Goal: Transaction & Acquisition: Purchase product/service

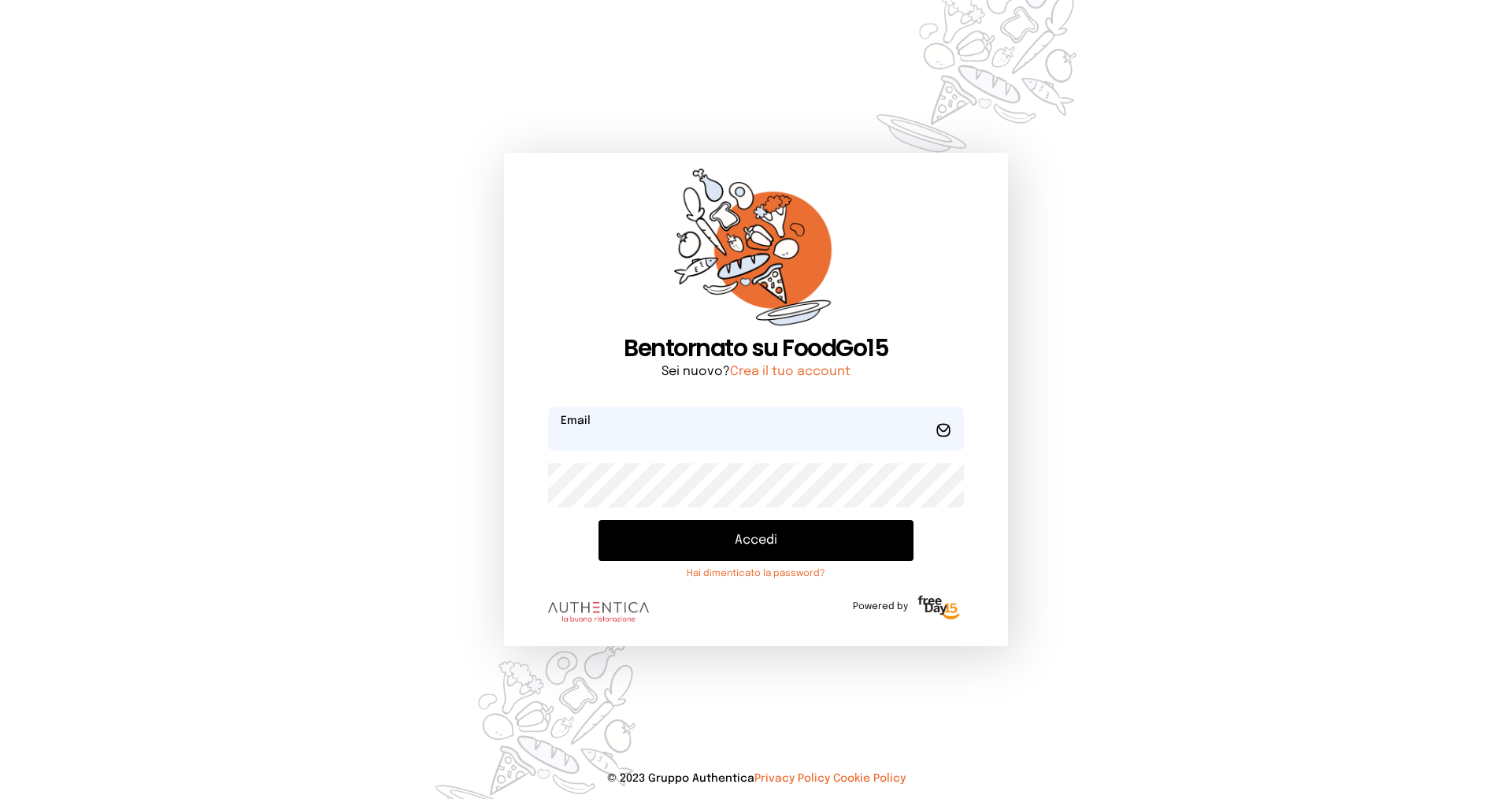
type input "**********"
click at [752, 540] on button "Accedi" at bounding box center [755, 541] width 315 height 41
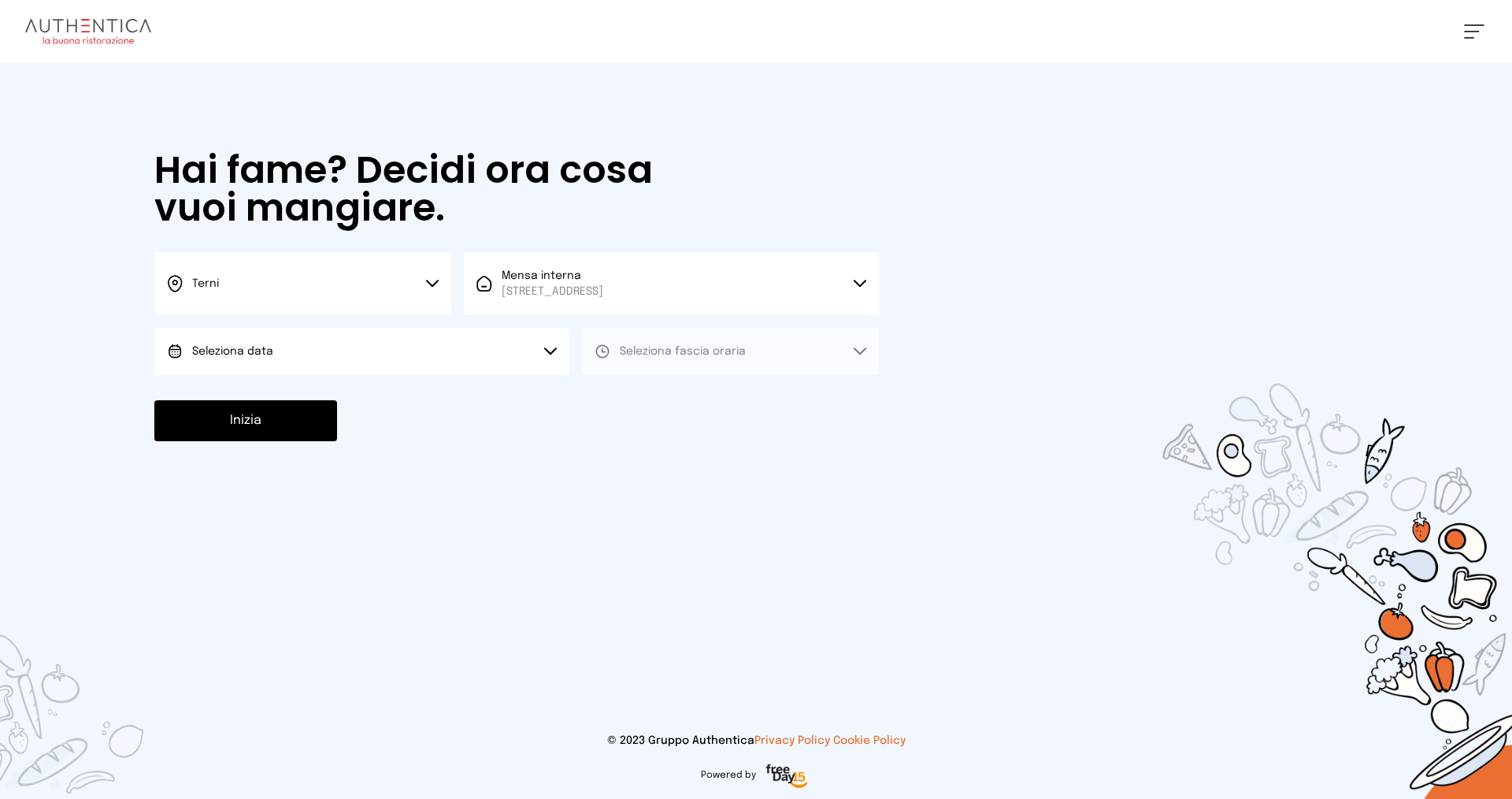
click at [385, 381] on div "Hai fame? Decidi ora cosa vuoi mangiare. Terni Scegli la città [GEOGRAPHIC_DATA…" at bounding box center [516, 296] width 756 height 466
click at [387, 369] on button "Seleziona data" at bounding box center [362, 351] width 415 height 47
click at [387, 407] on li "[DATE], [DATE]" at bounding box center [362, 395] width 415 height 41
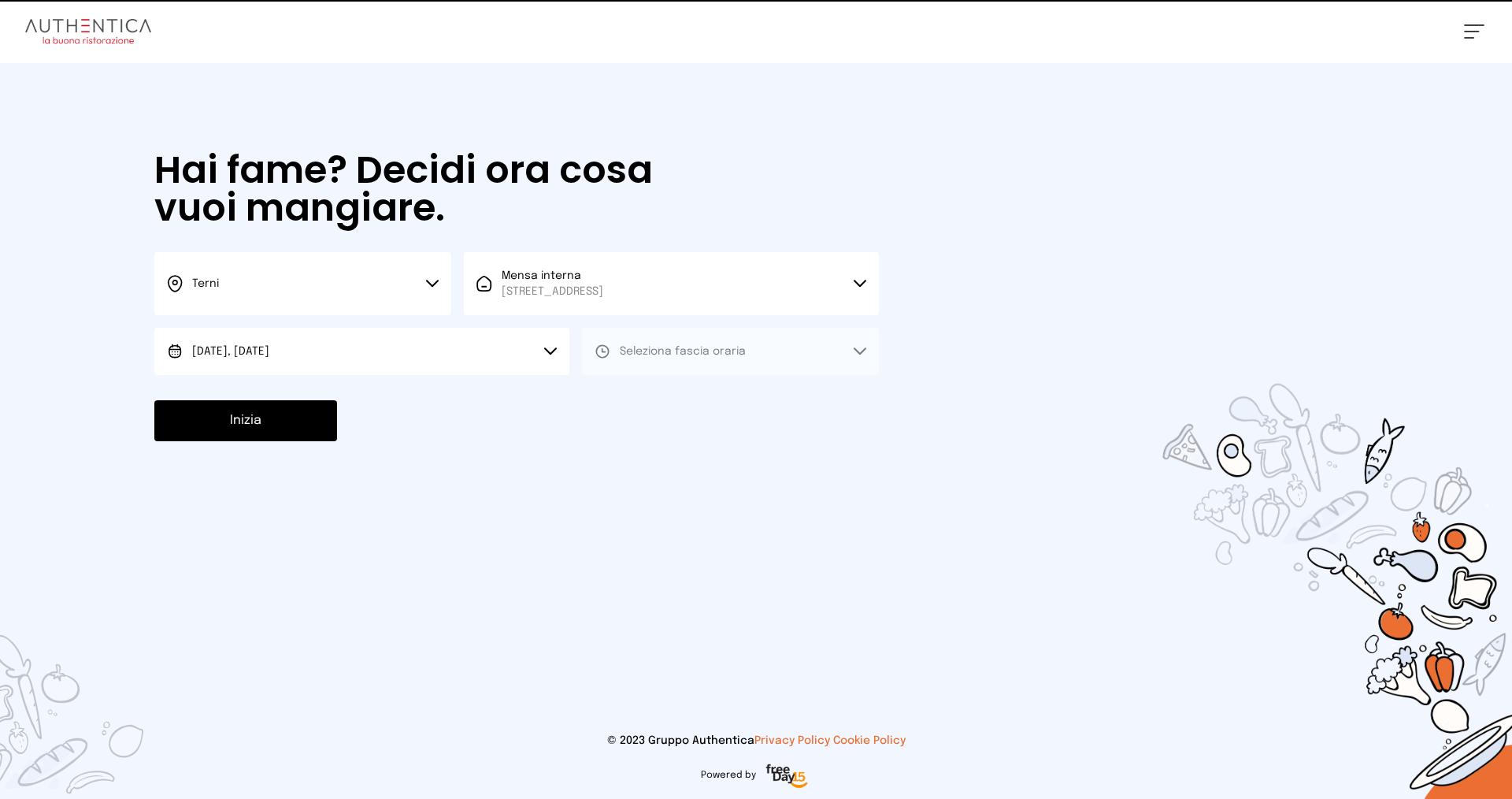
click at [703, 346] on span "Seleziona fascia oraria" at bounding box center [682, 352] width 126 height 11
click at [701, 389] on li "Pranzo" at bounding box center [730, 395] width 297 height 41
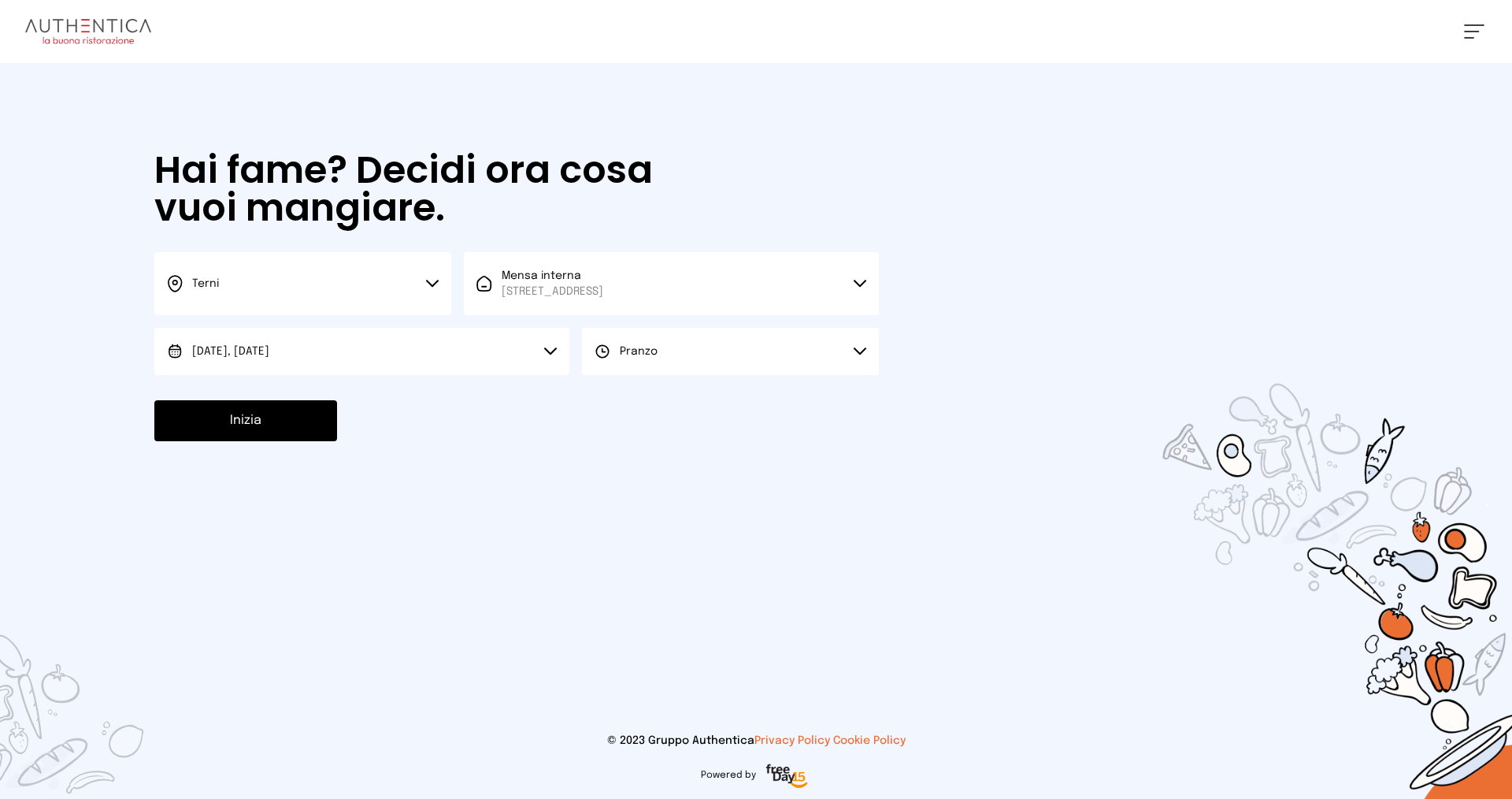
click at [310, 415] on button "Inizia" at bounding box center [246, 421] width 183 height 41
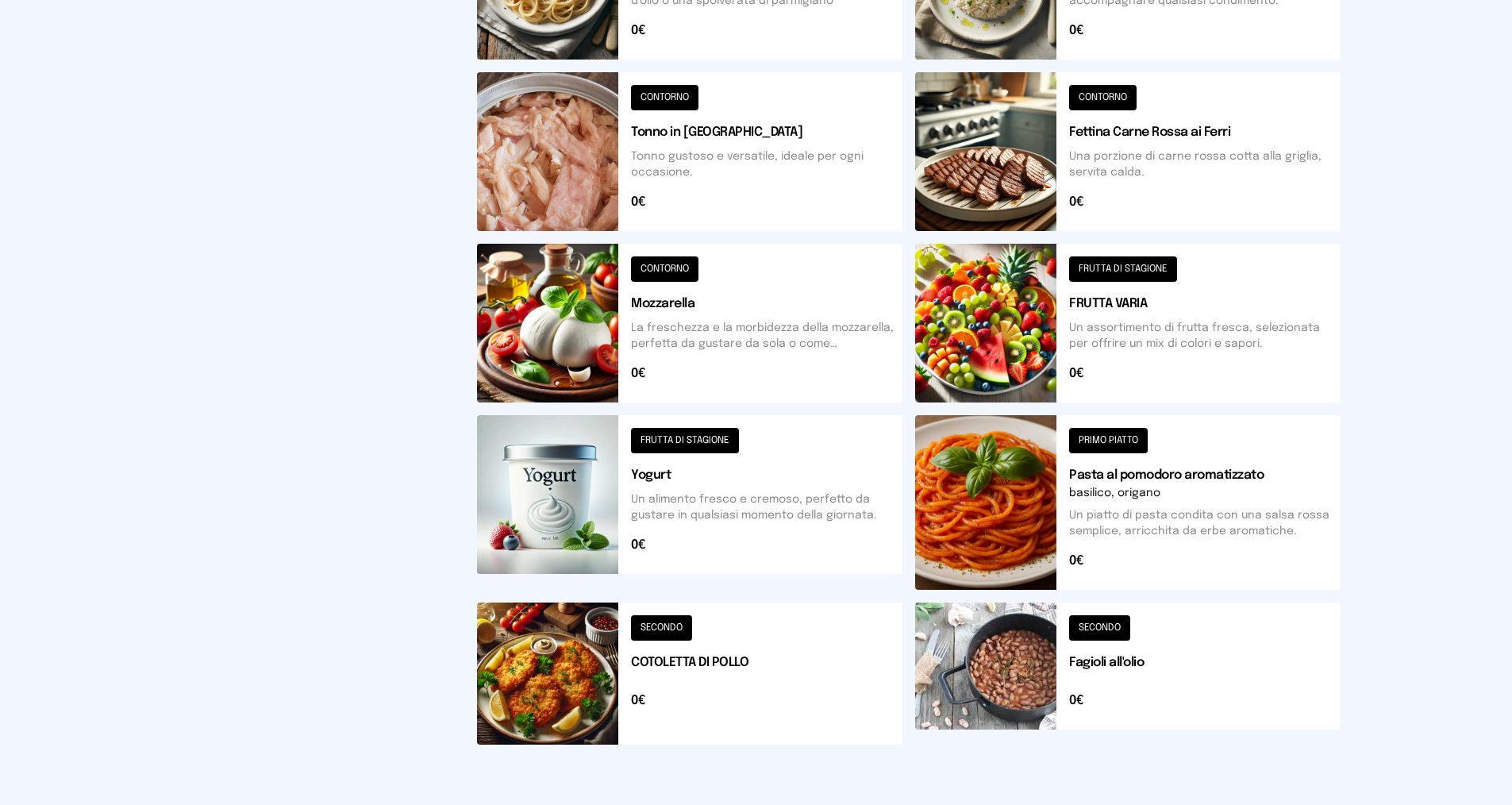
scroll to position [350, 0]
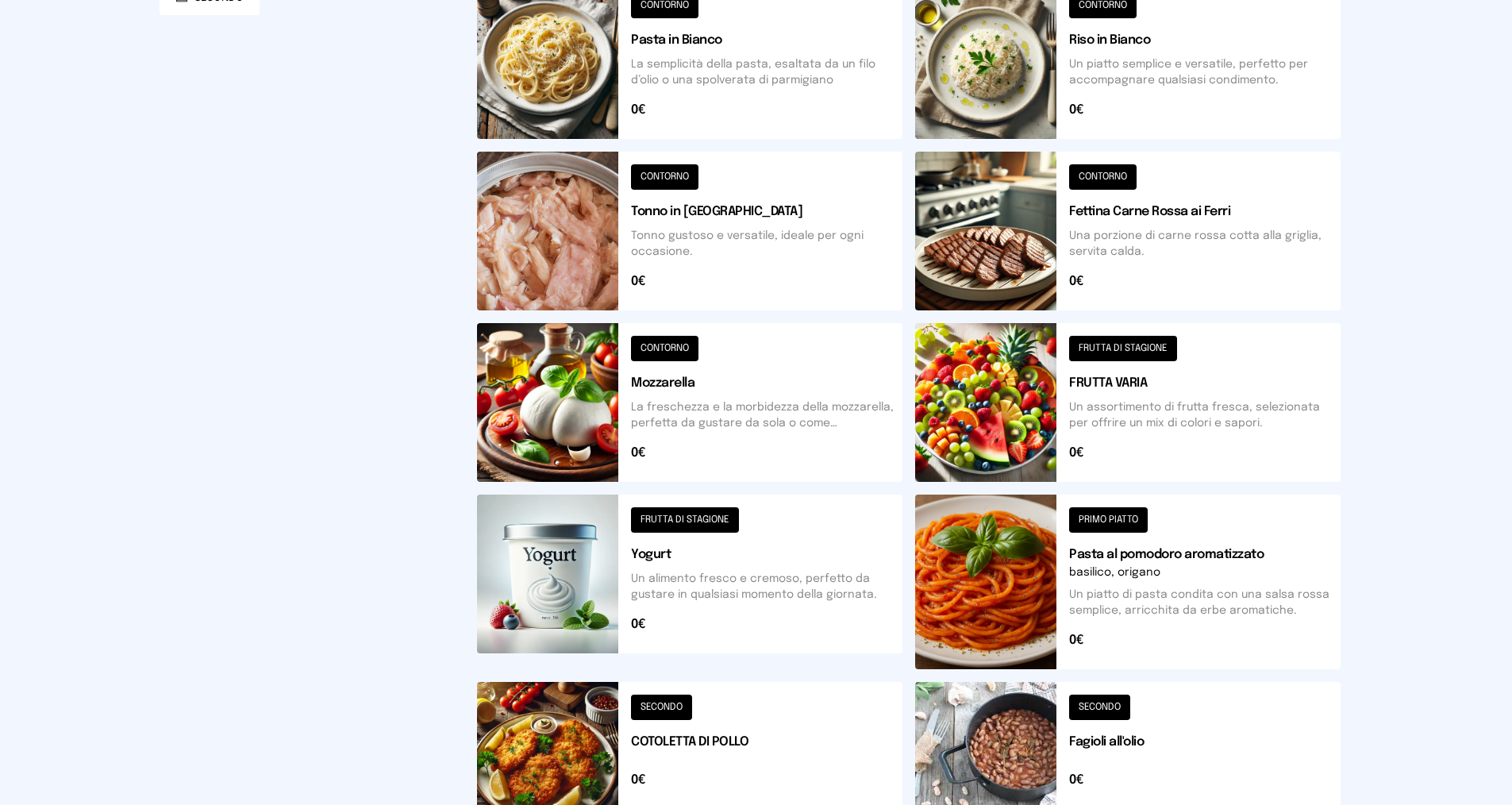
click at [1106, 46] on button at bounding box center [1128, 59] width 426 height 158
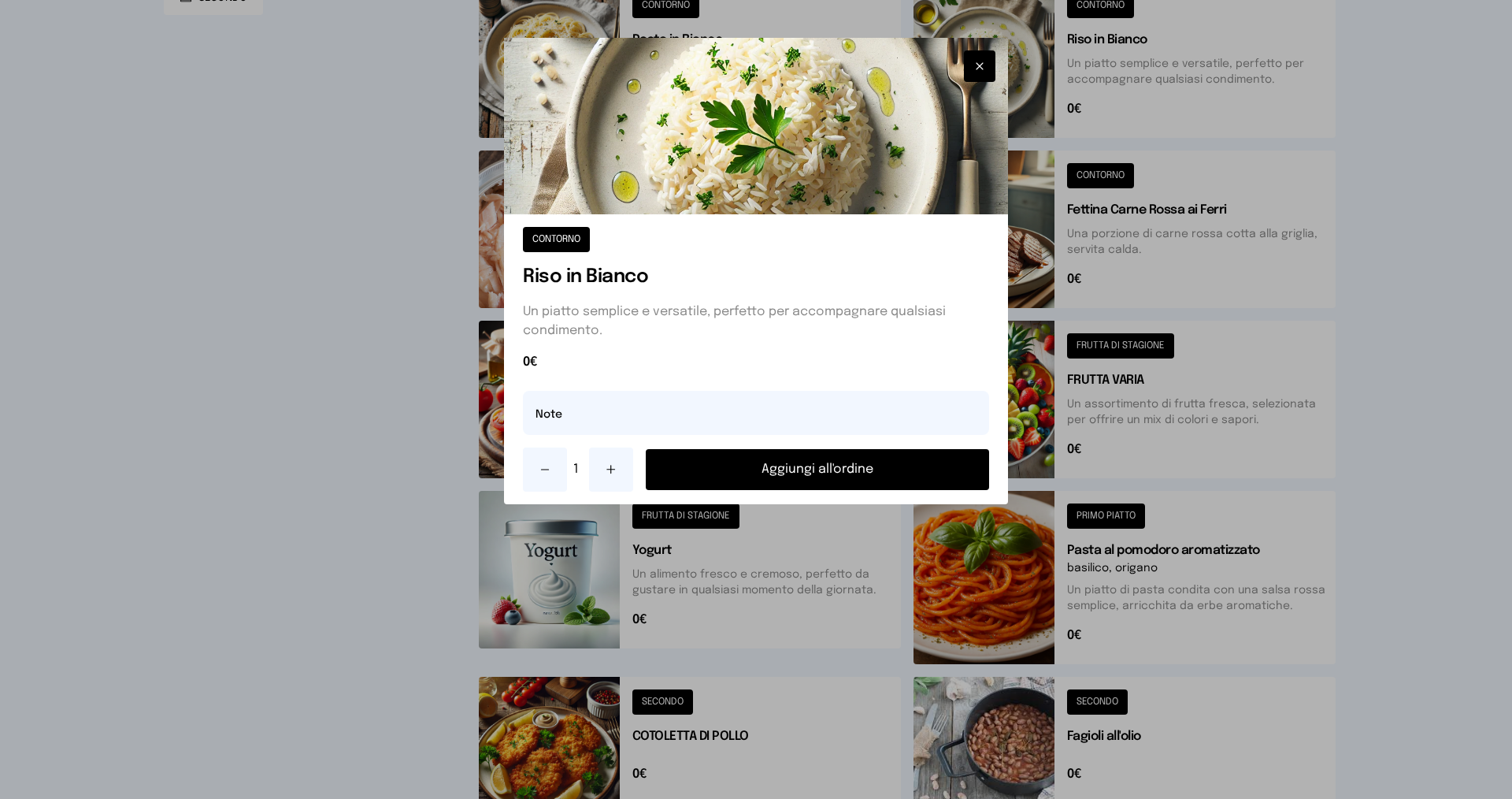
click at [831, 461] on button "Aggiungi all'ordine" at bounding box center [817, 470] width 343 height 41
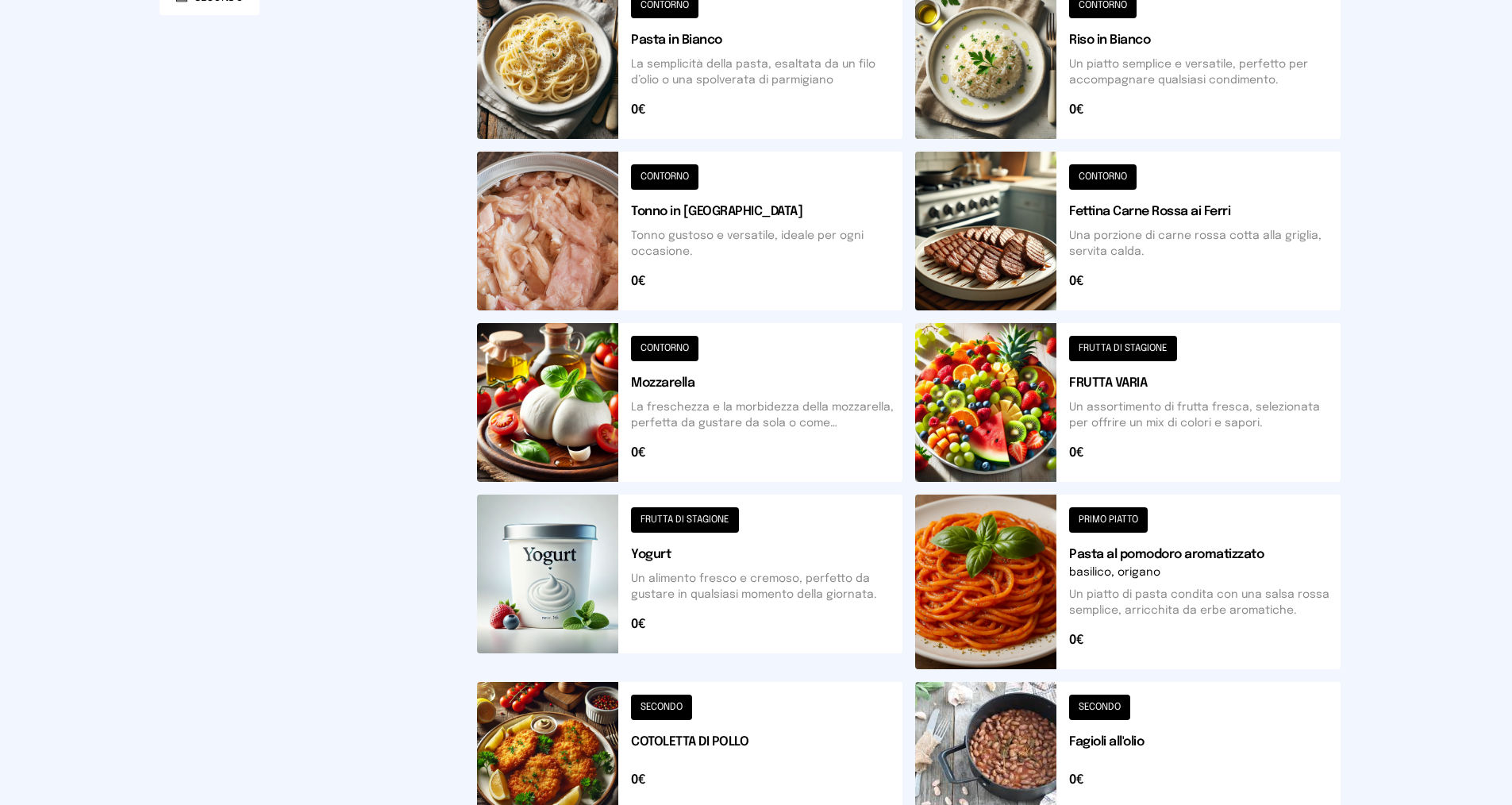
click at [1118, 730] on button at bounding box center [1128, 752] width 426 height 142
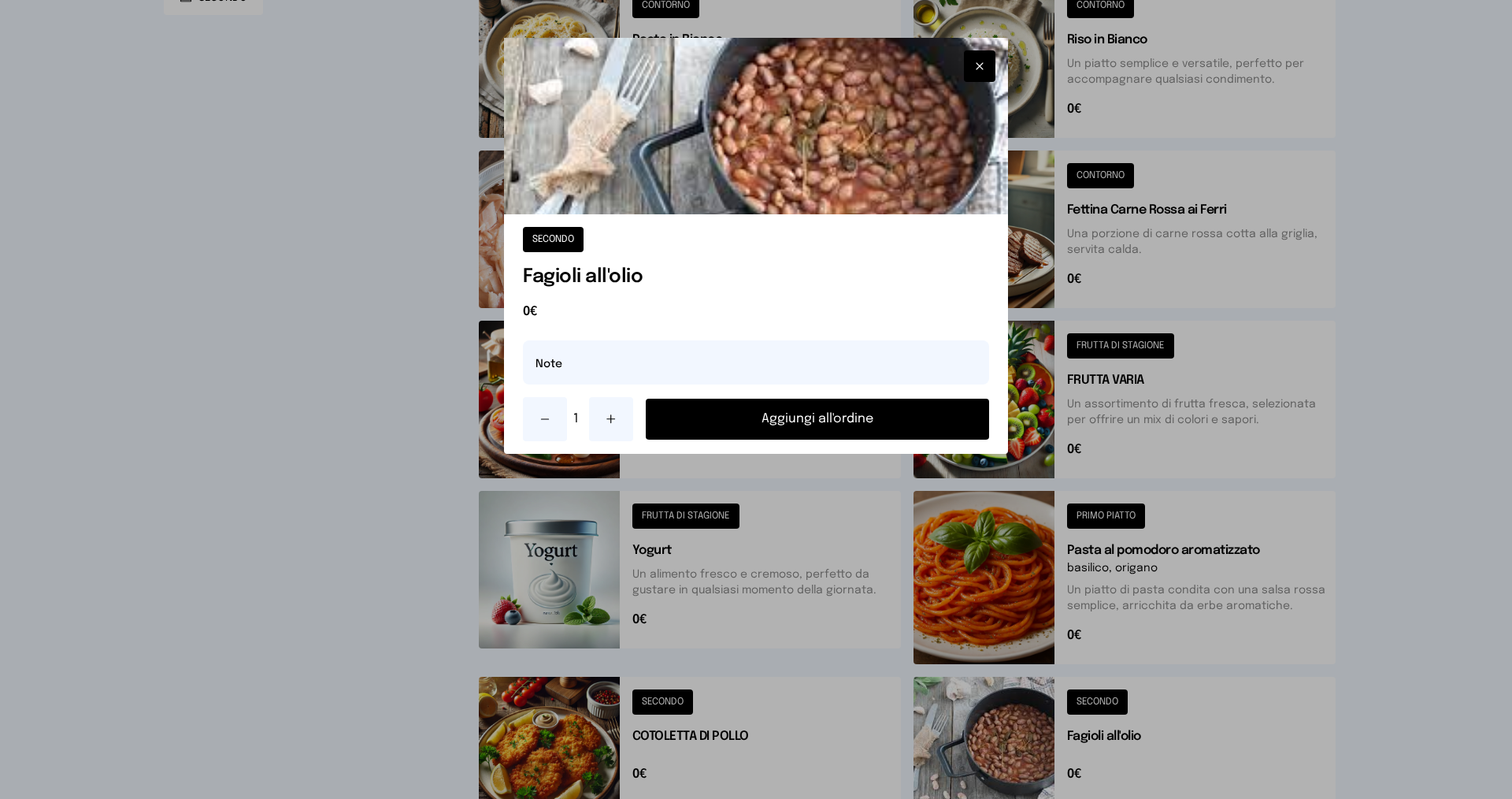
click at [877, 416] on button "Aggiungi all'ordine" at bounding box center [817, 419] width 343 height 41
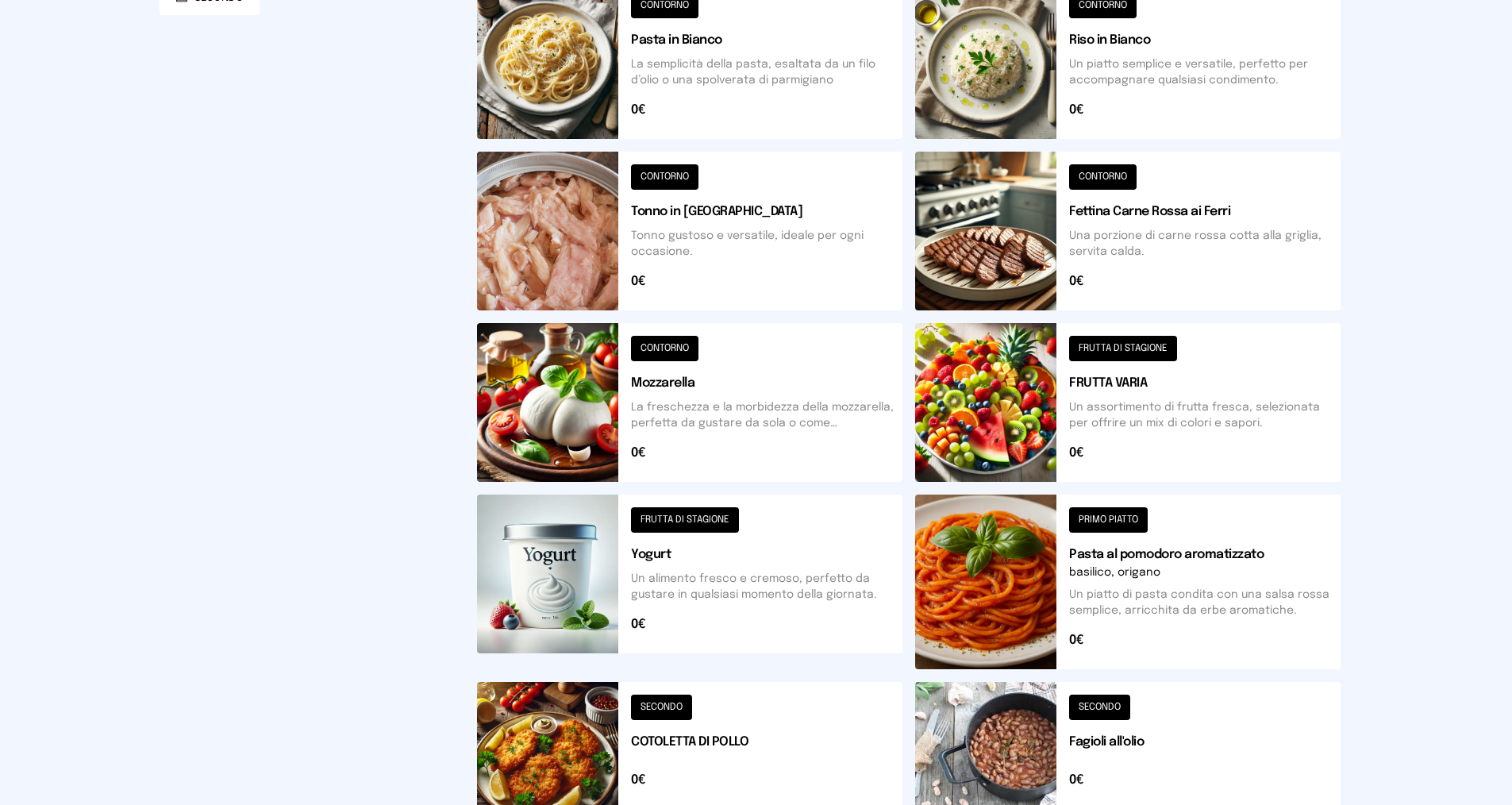
scroll to position [509, 0]
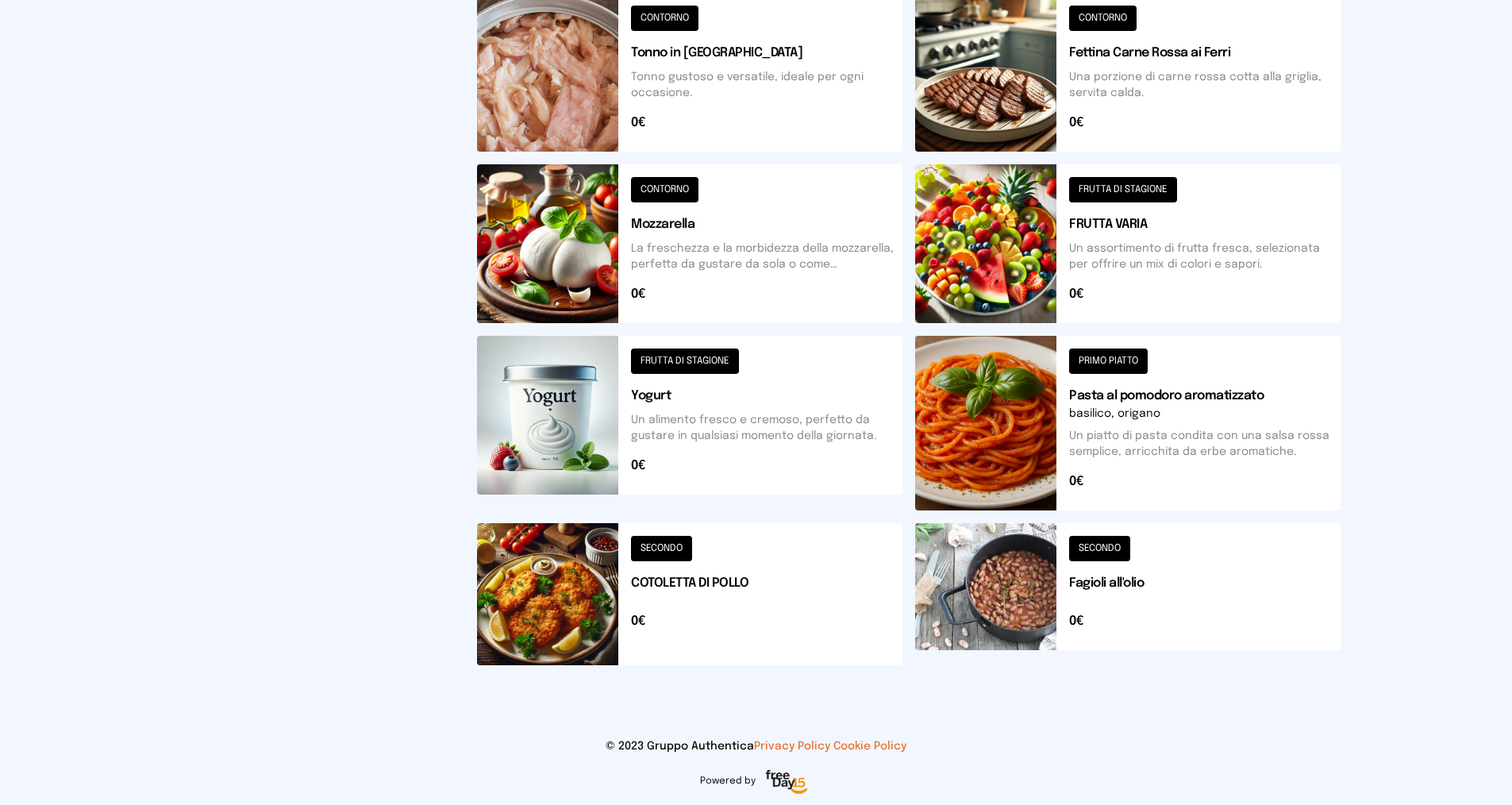
click at [751, 589] on button at bounding box center [690, 594] width 426 height 142
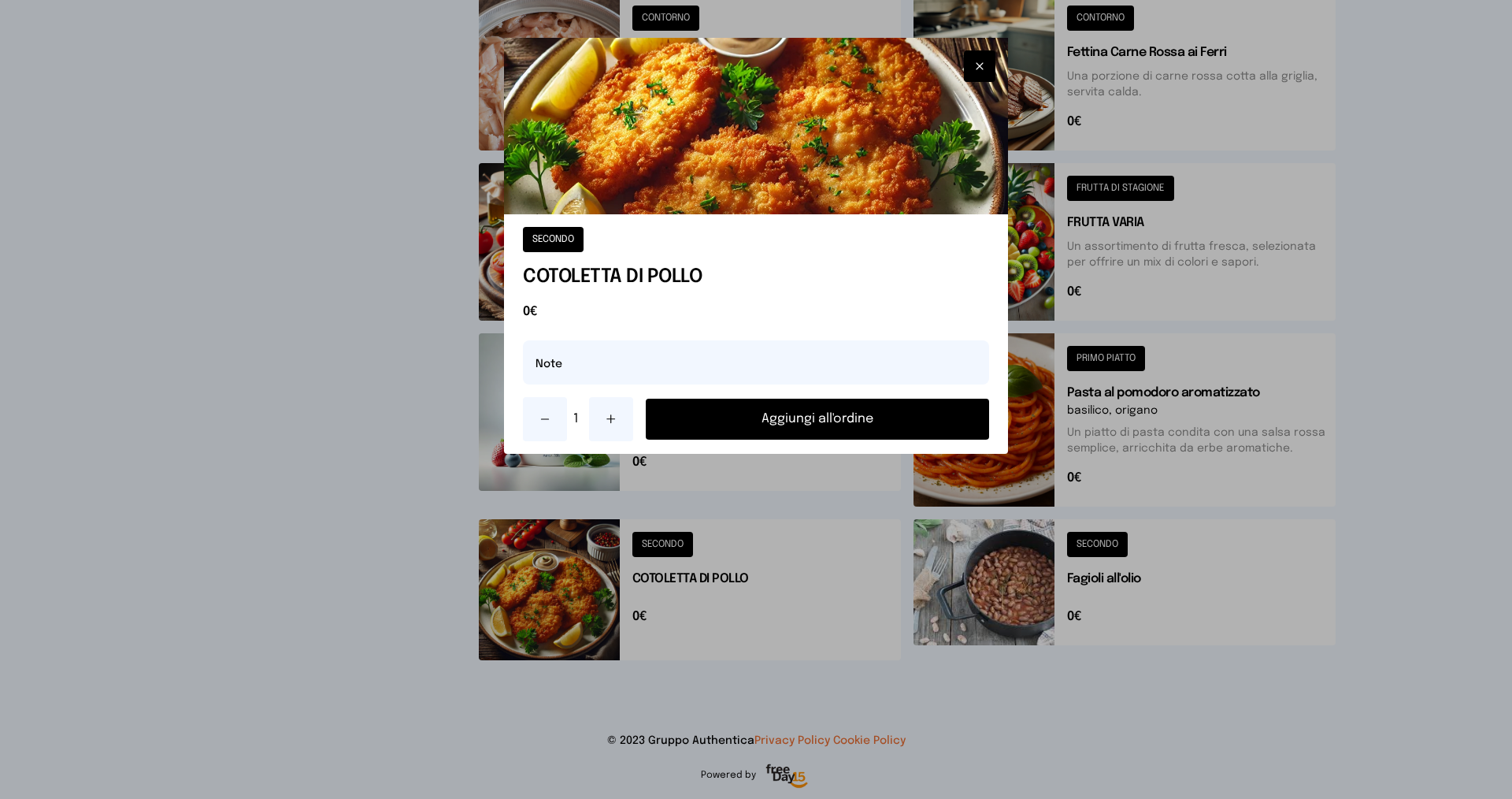
click at [793, 423] on button "Aggiungi all'ordine" at bounding box center [817, 419] width 343 height 41
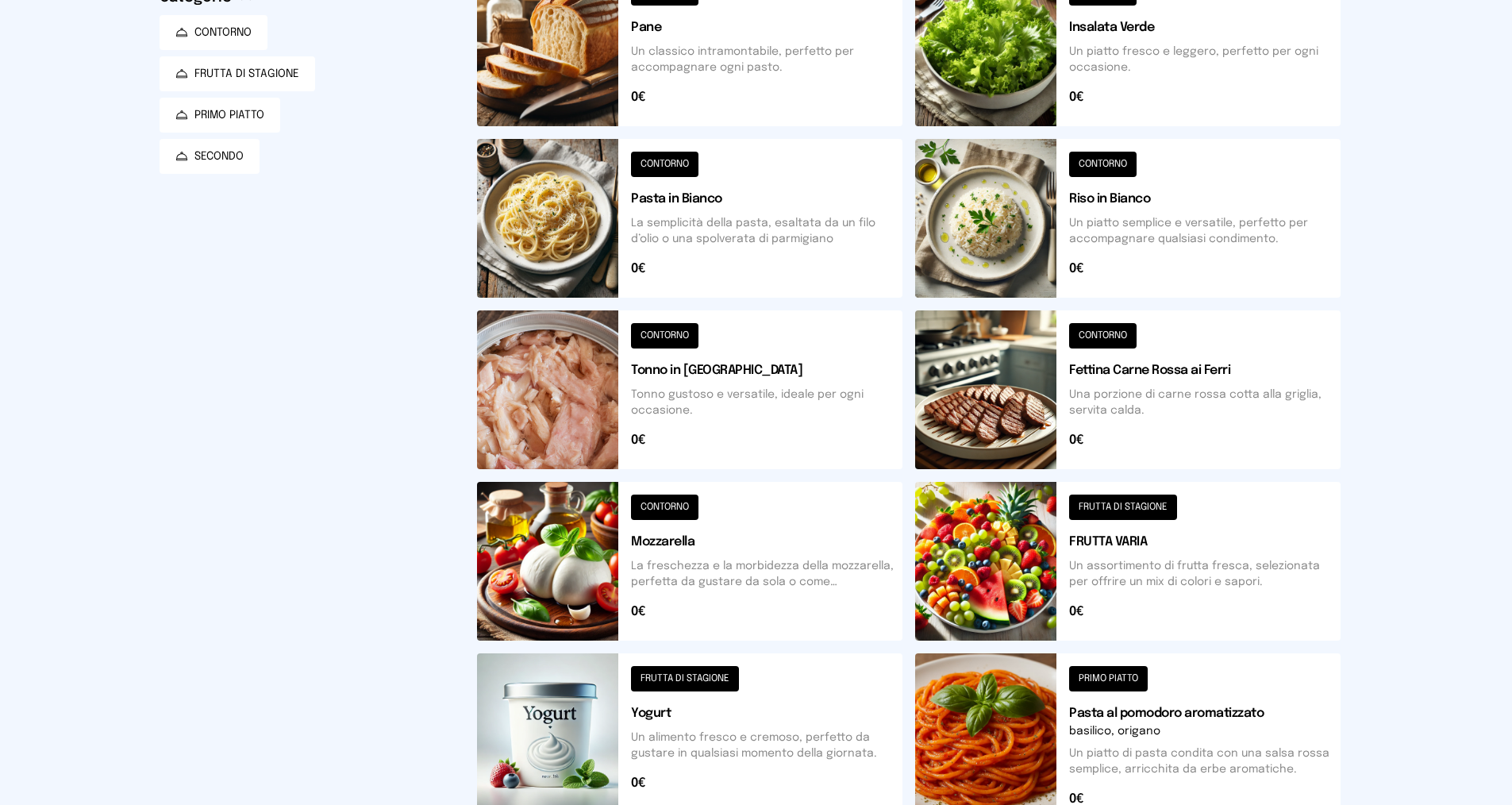
scroll to position [0, 0]
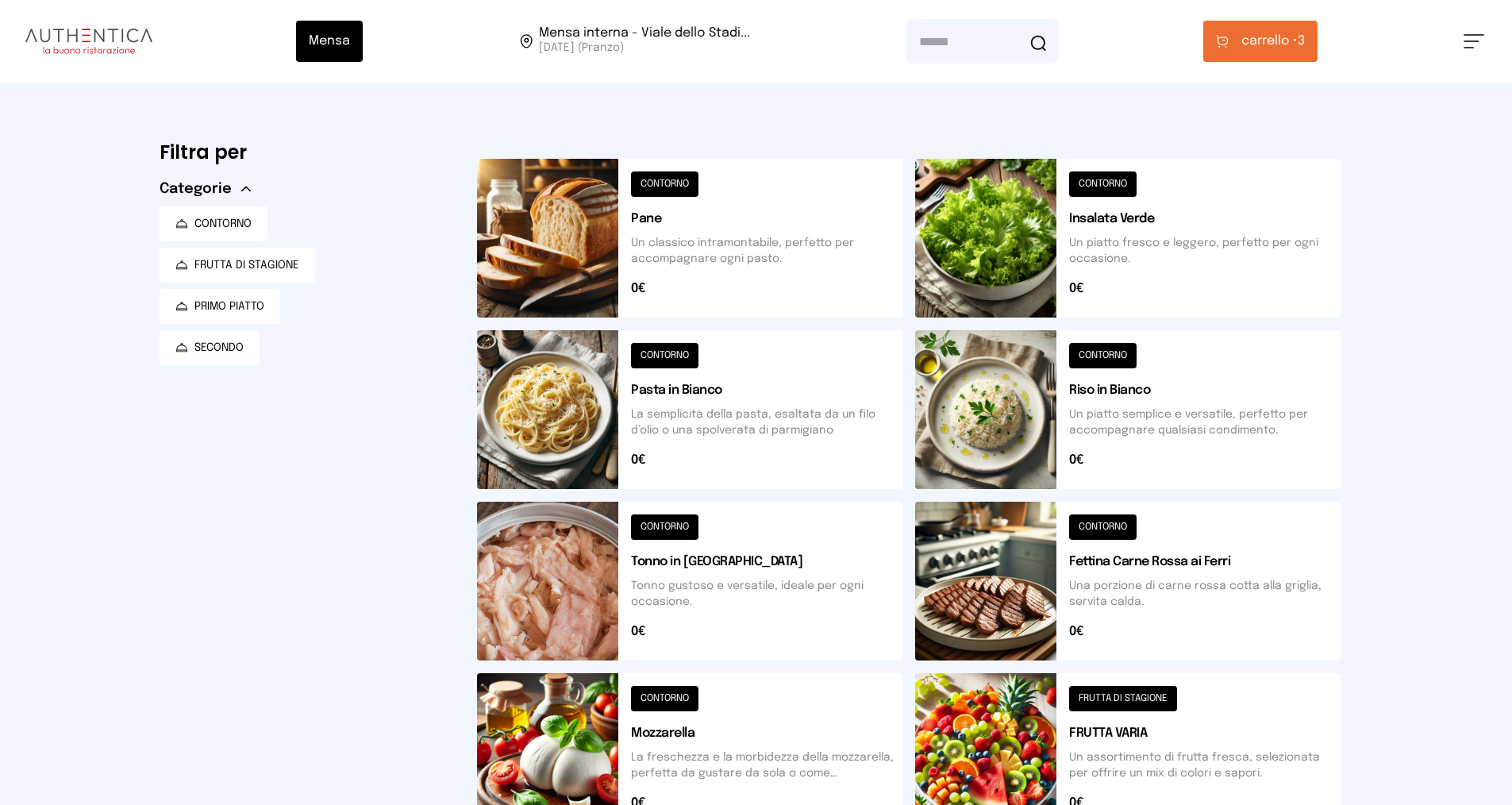
click at [1274, 40] on span "carrello •" at bounding box center [1270, 40] width 56 height 19
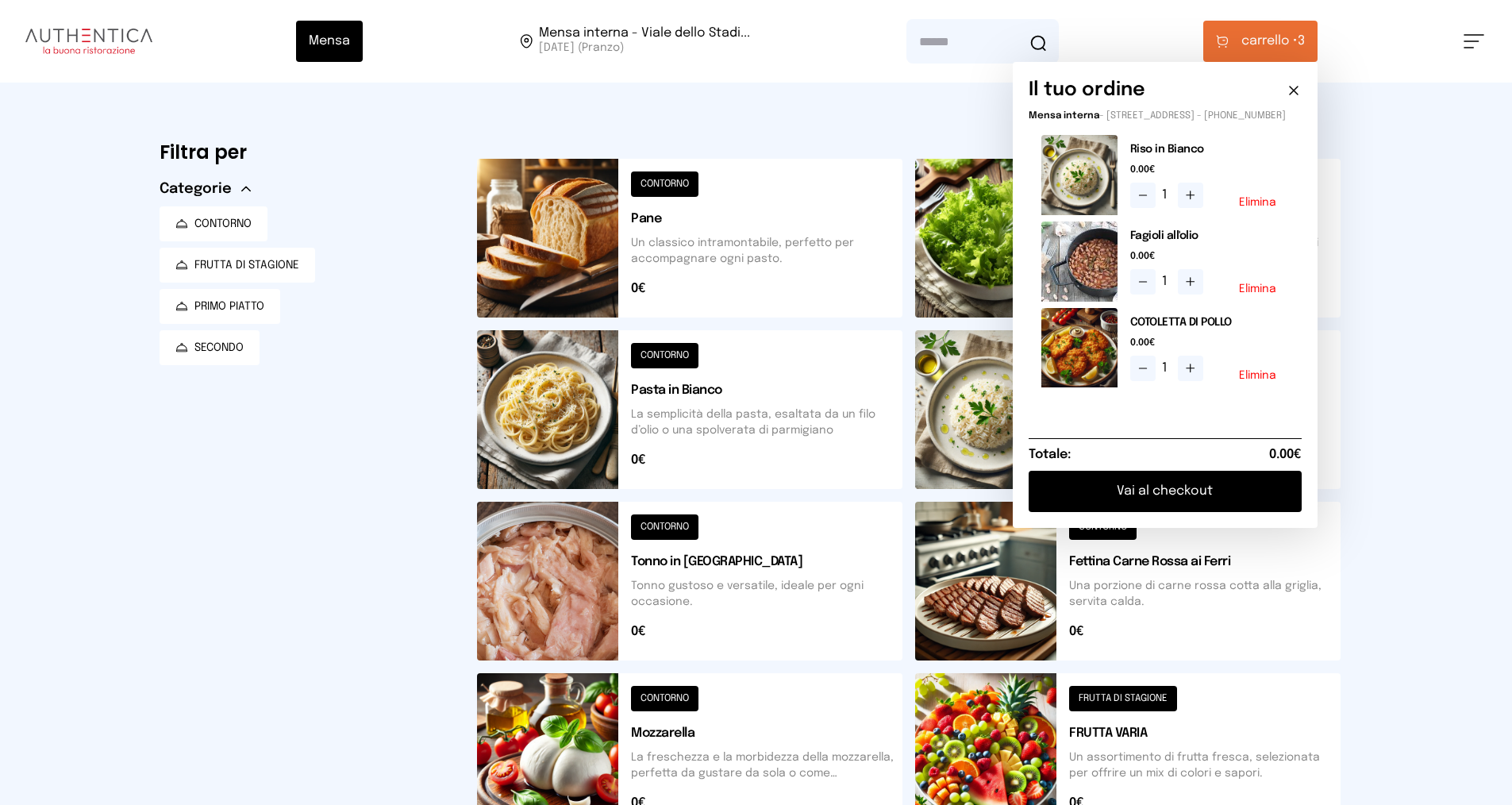
click at [1174, 490] on button "Vai al checkout" at bounding box center [1165, 491] width 273 height 41
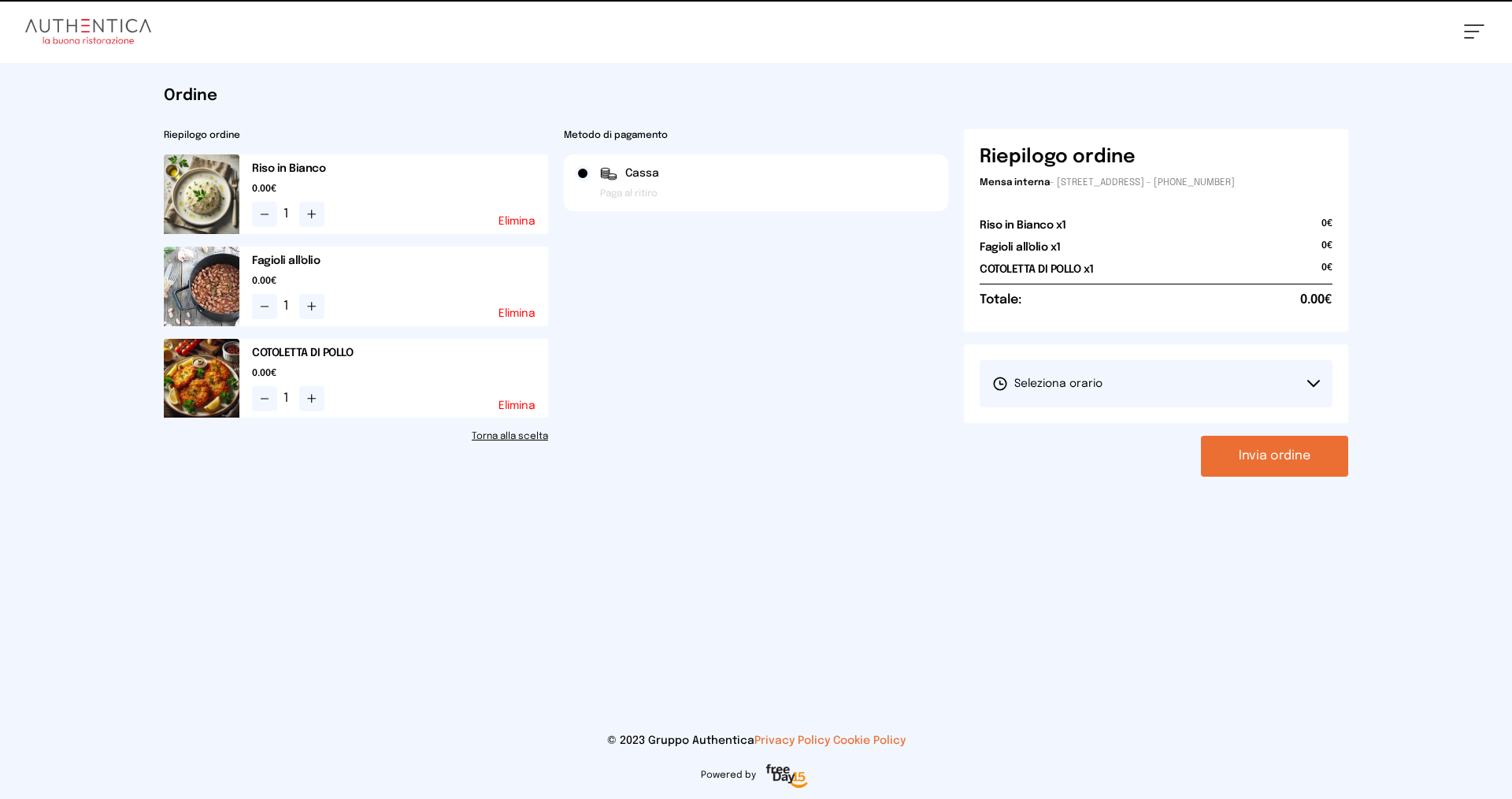
click at [1131, 360] on button "Seleziona orario" at bounding box center [1156, 384] width 353 height 47
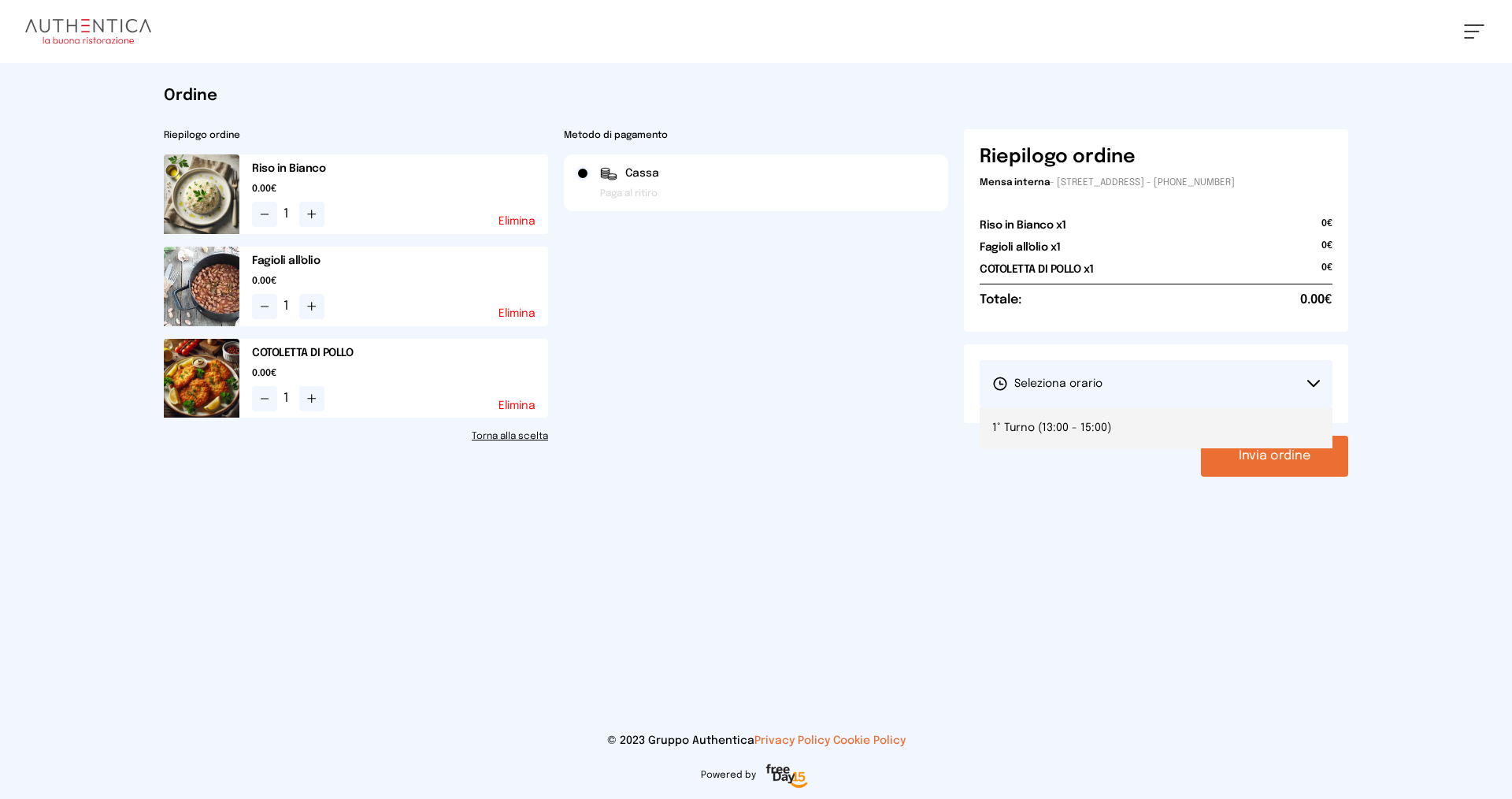
click at [1117, 440] on li "1° Turno (13:00 - 15:00)" at bounding box center [1156, 428] width 353 height 41
click at [1231, 444] on button "Invia ordine" at bounding box center [1274, 456] width 147 height 41
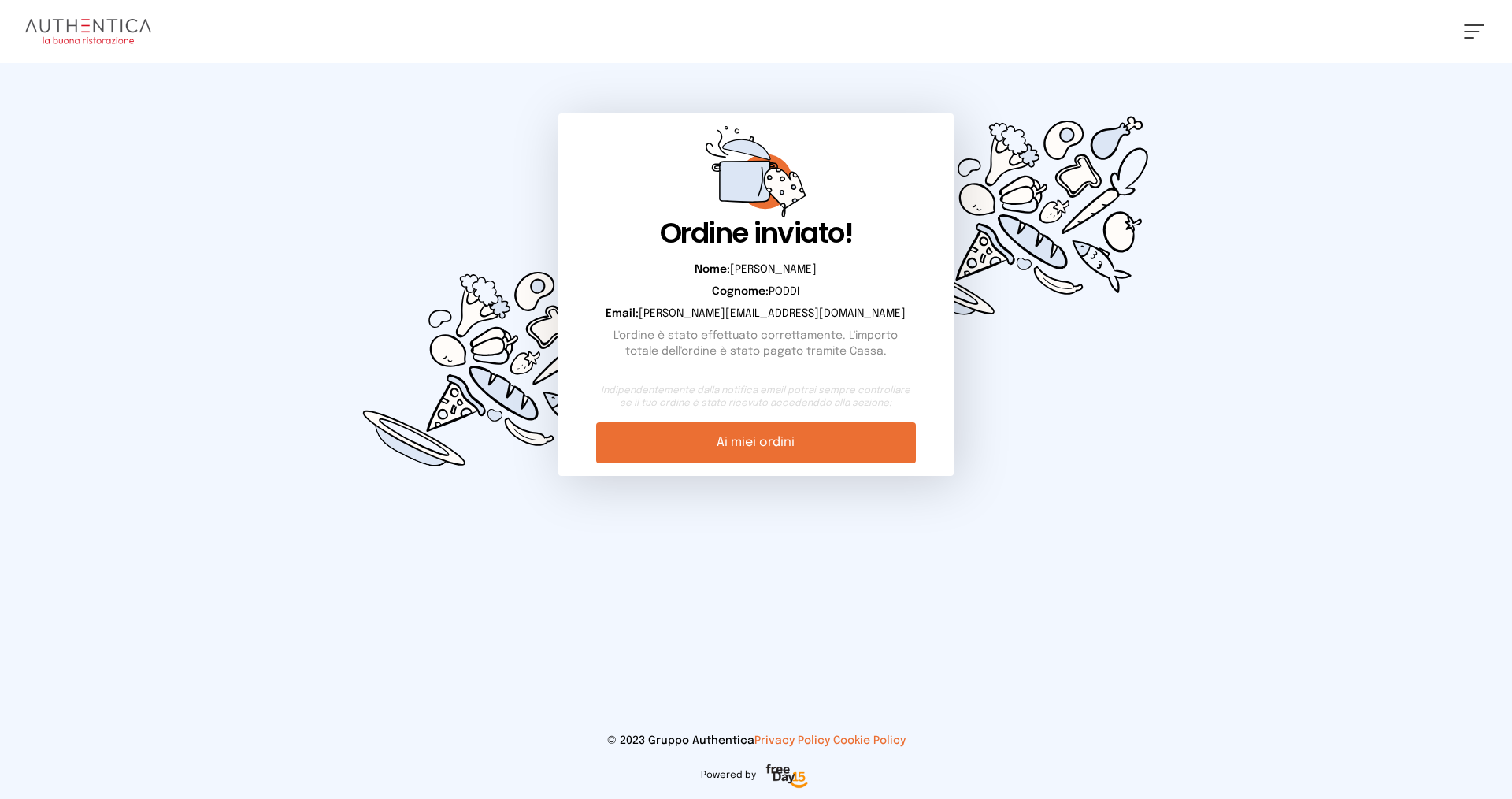
click at [694, 447] on link "Ai miei ordini" at bounding box center [755, 443] width 319 height 41
